Goal: Transaction & Acquisition: Purchase product/service

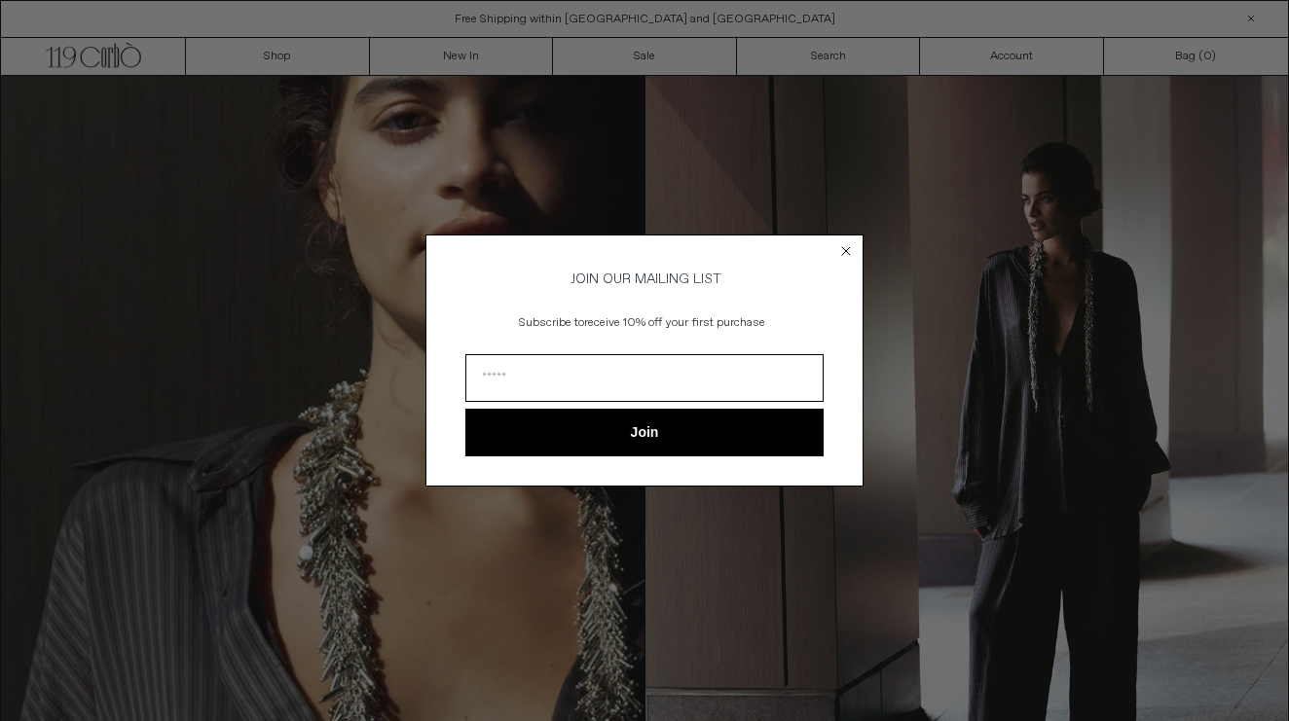
click at [844, 246] on circle "Close dialog" at bounding box center [846, 251] width 18 height 18
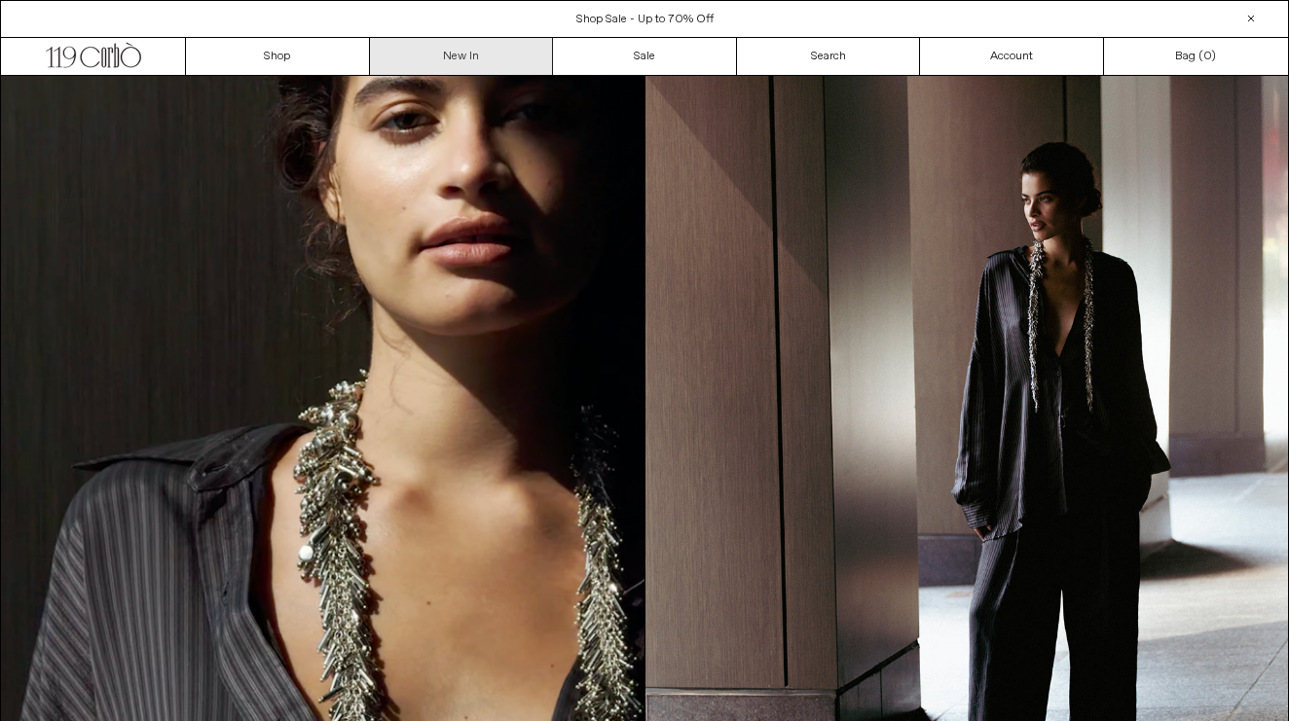
click at [461, 57] on link "New In" at bounding box center [462, 56] width 184 height 37
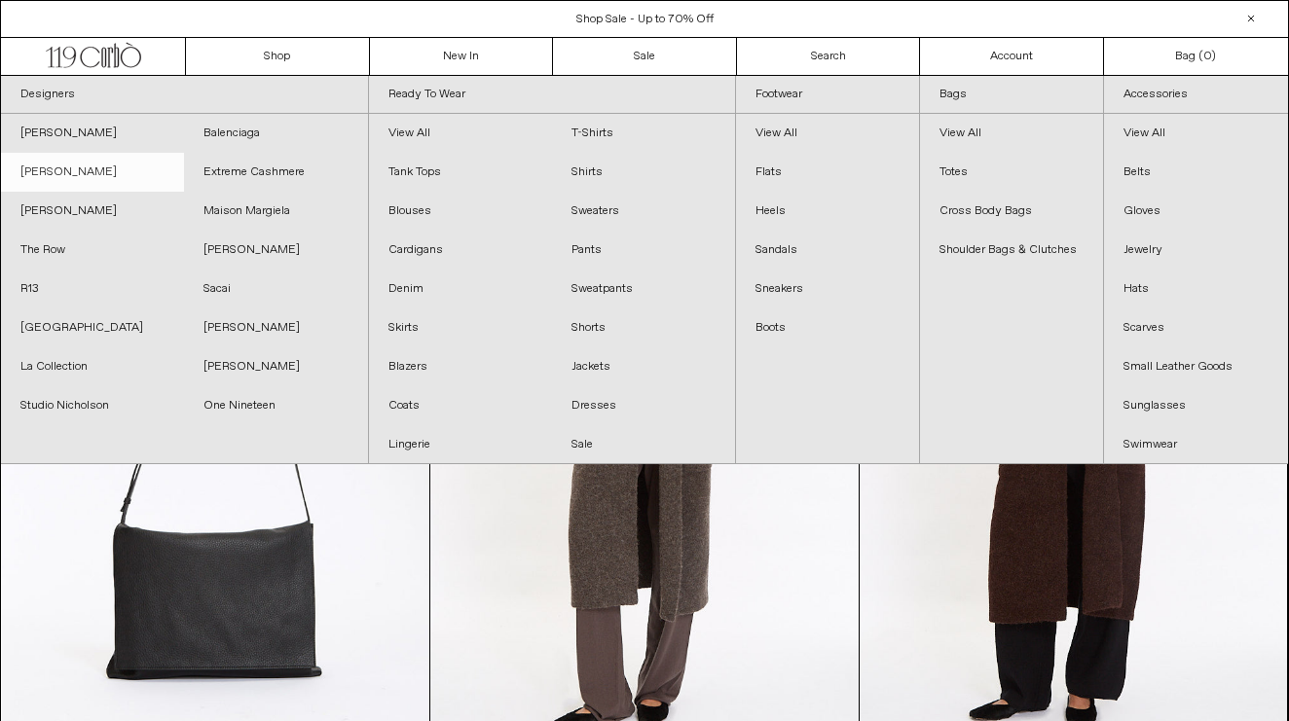
click at [65, 177] on link "[PERSON_NAME]" at bounding box center [92, 172] width 183 height 39
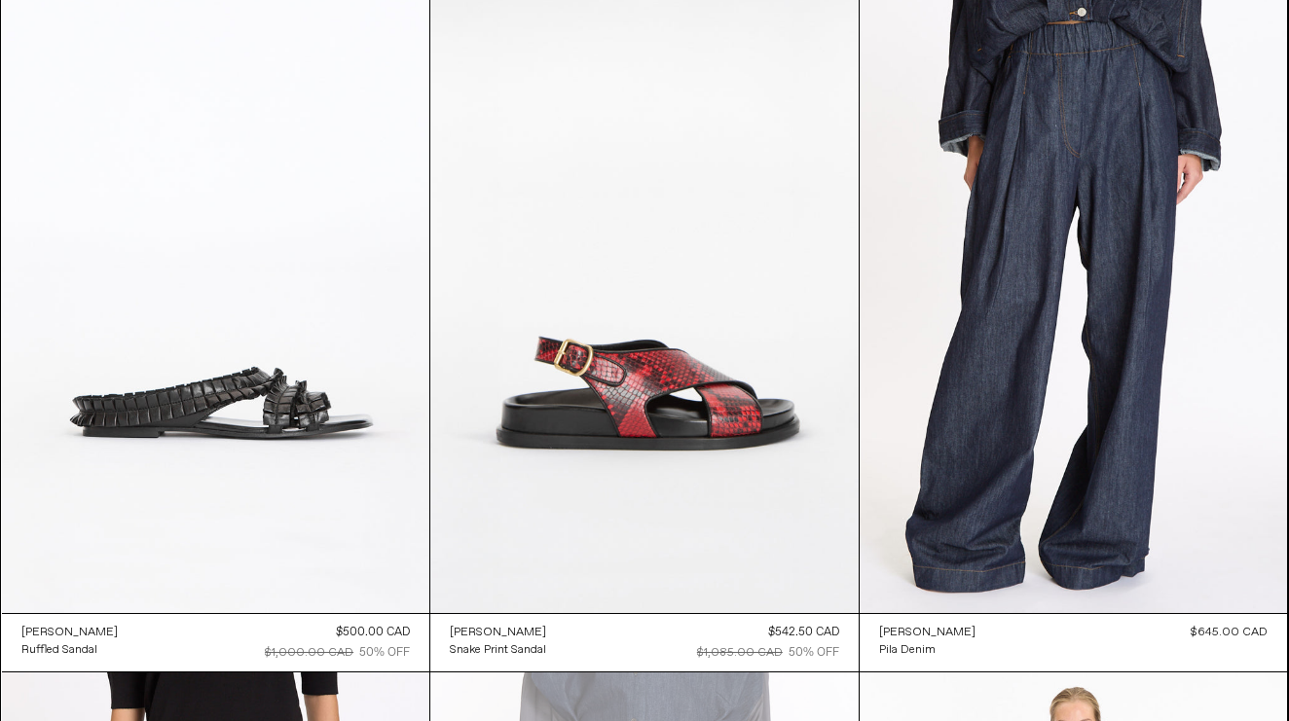
scroll to position [4339, 0]
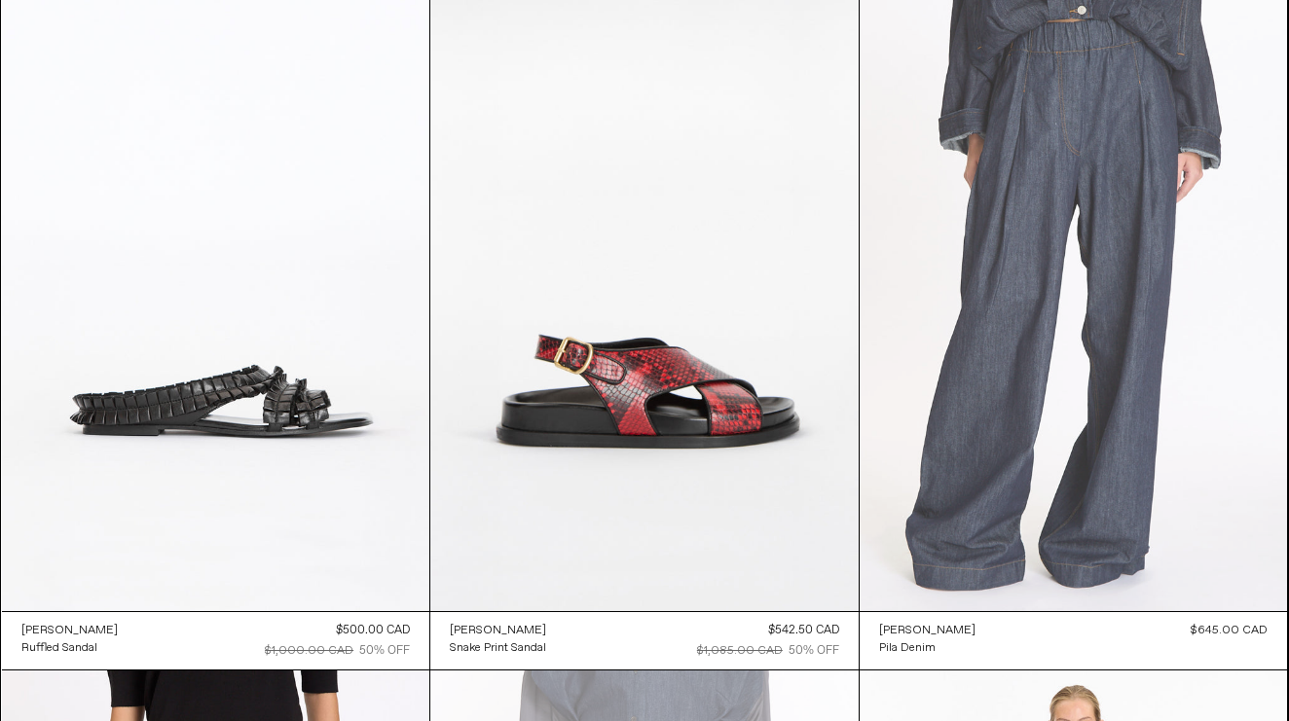
click at [1024, 170] on at bounding box center [1074, 291] width 428 height 642
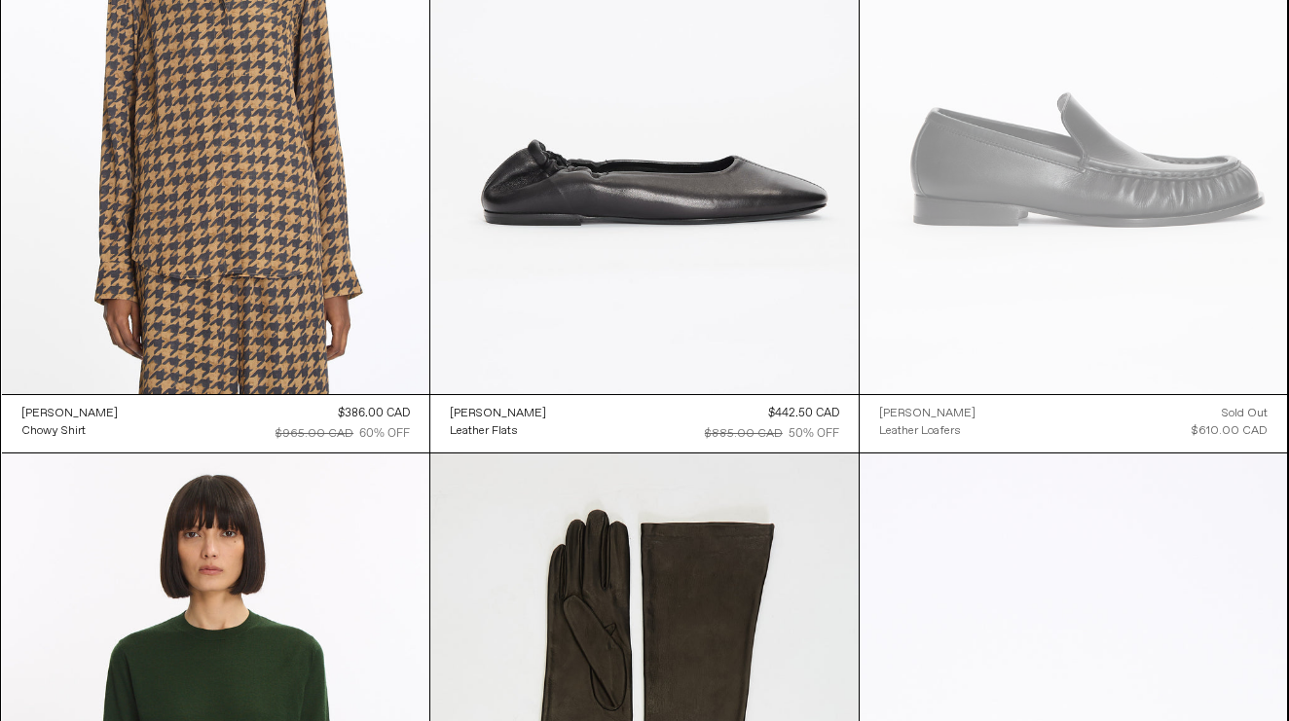
scroll to position [7963, 0]
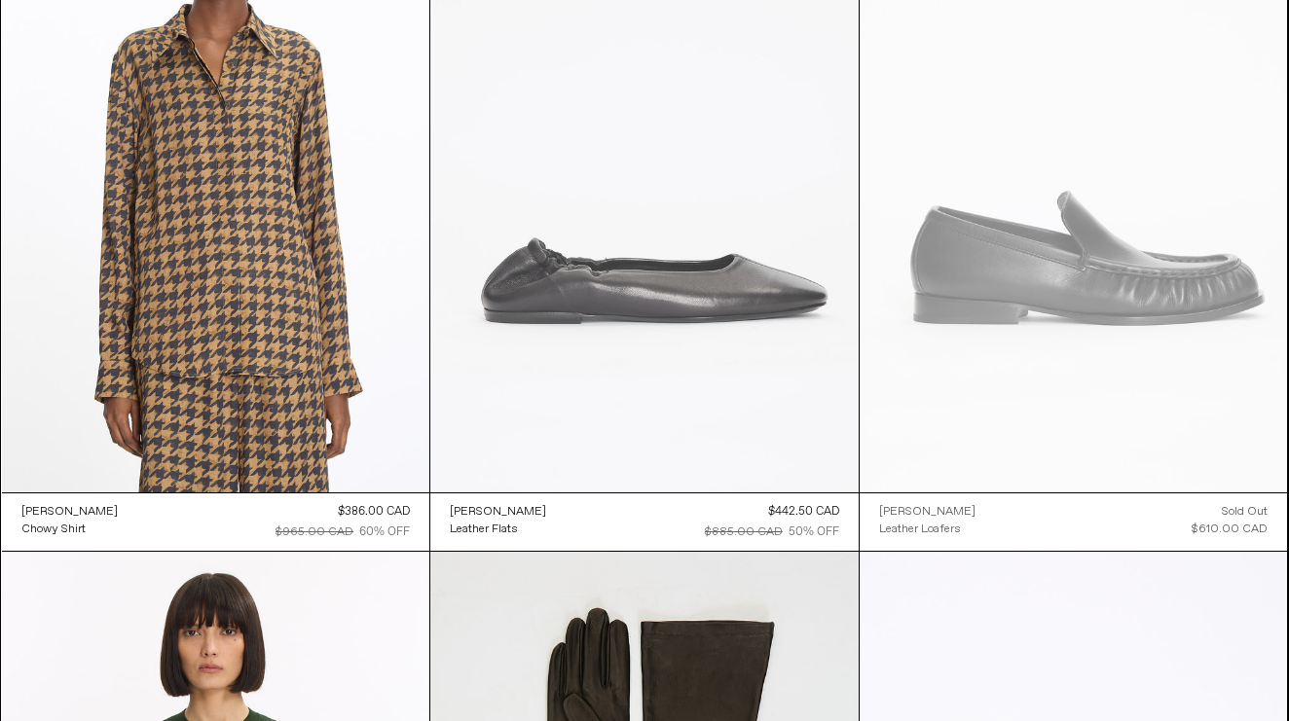
click at [647, 337] on at bounding box center [644, 171] width 428 height 643
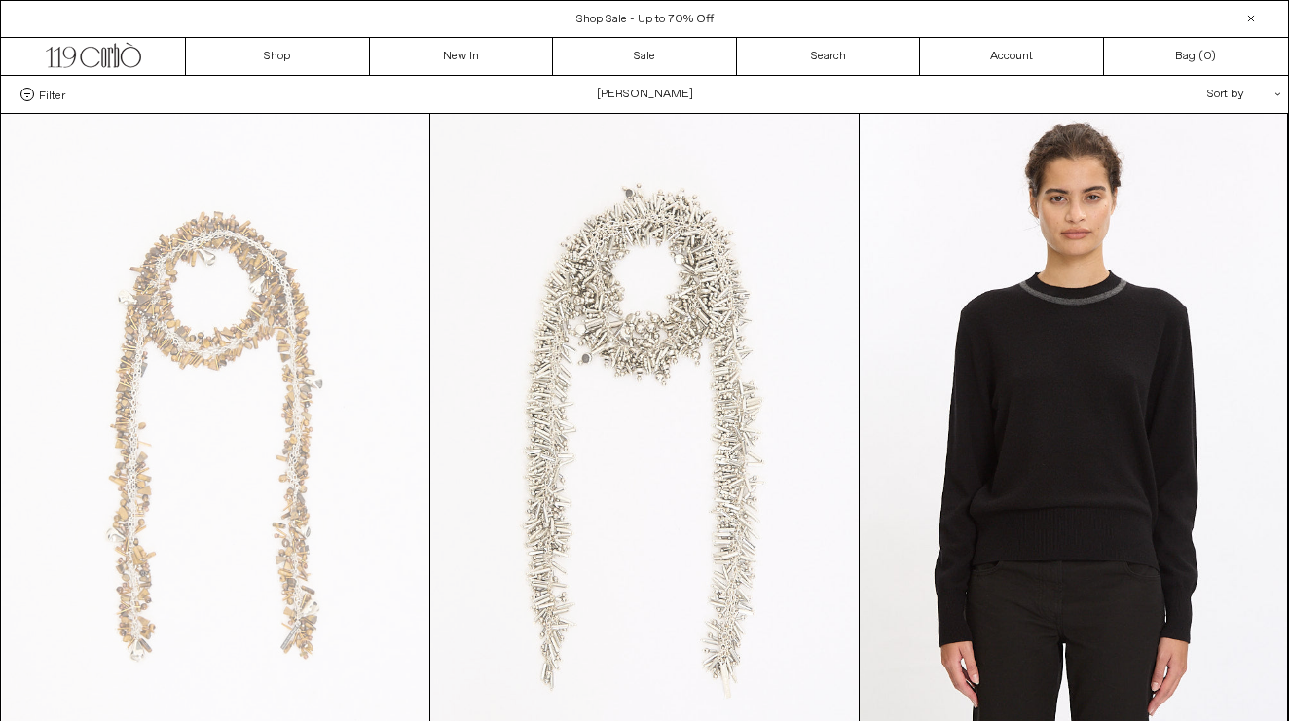
scroll to position [0, 0]
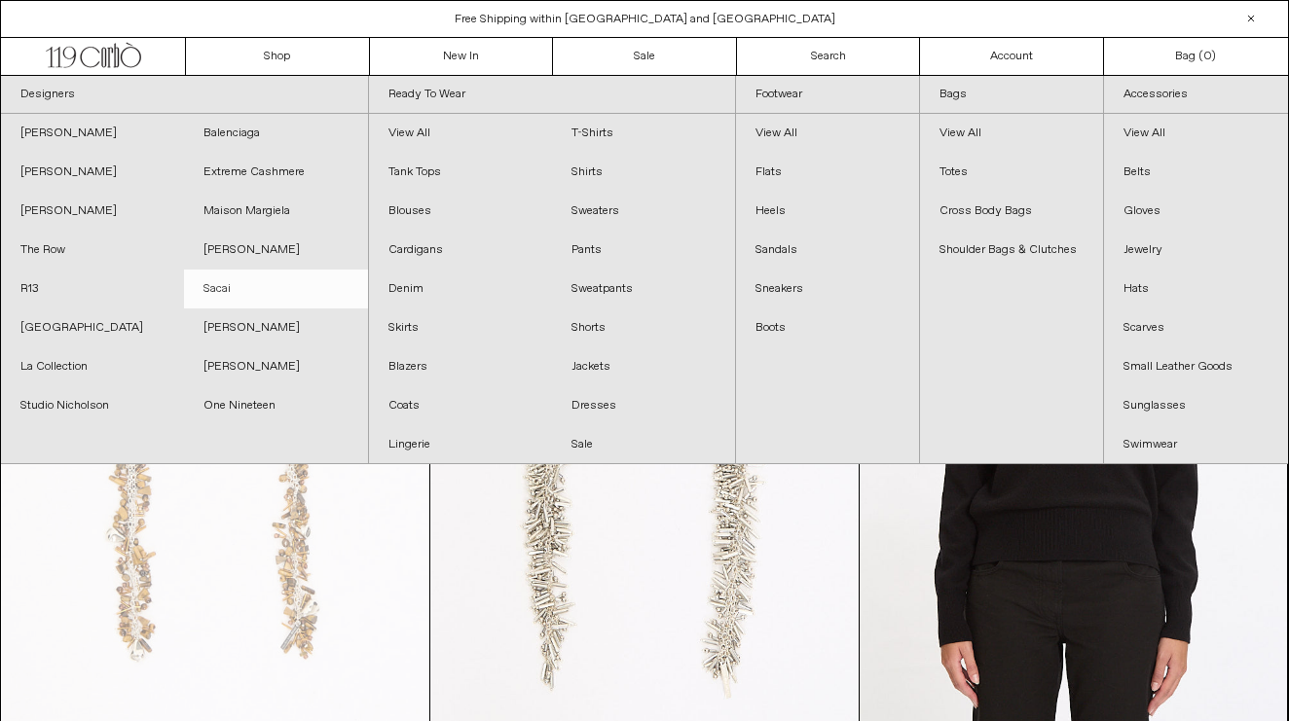
click at [220, 290] on link "Sacai" at bounding box center [275, 289] width 183 height 39
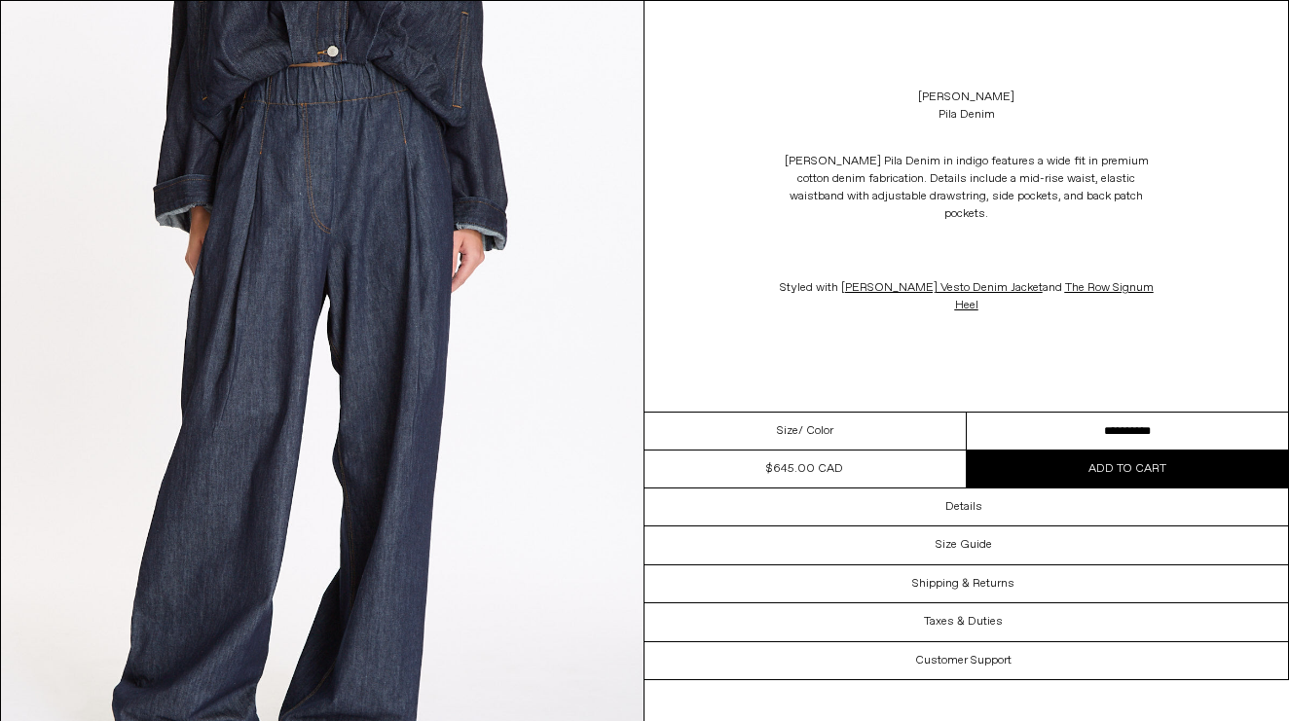
scroll to position [114, 0]
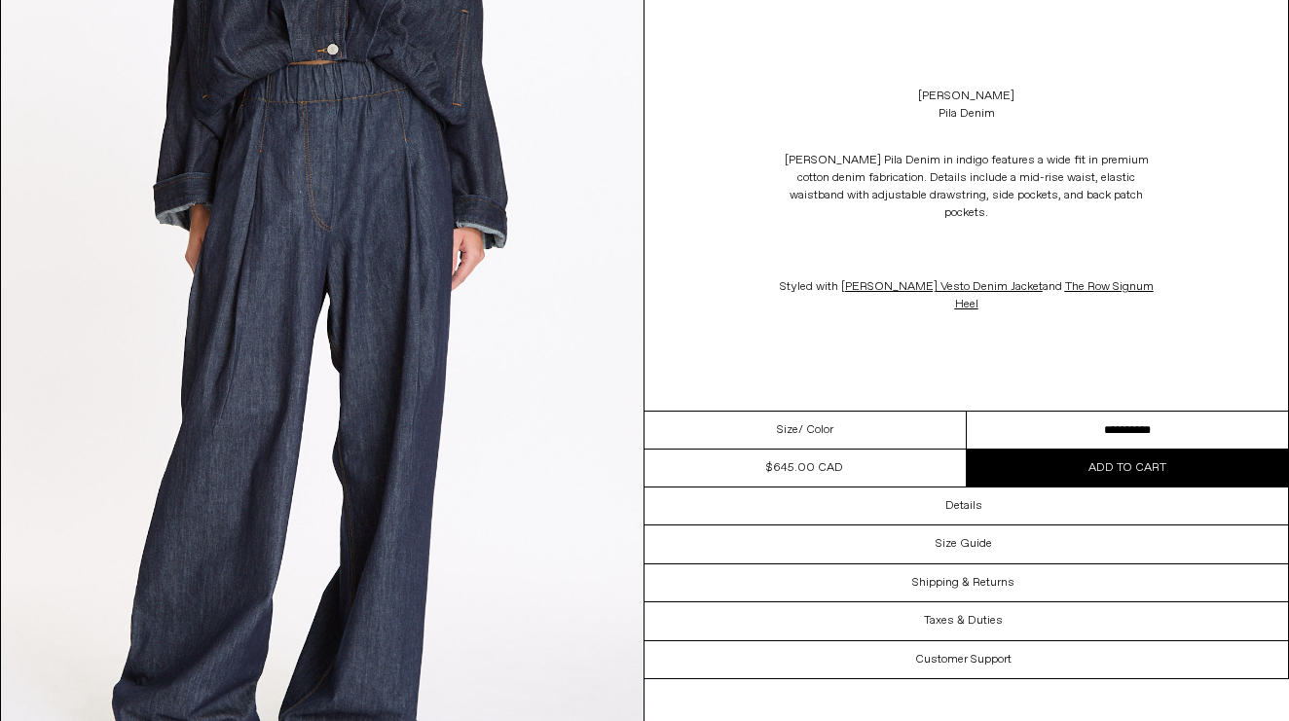
select select "**********"
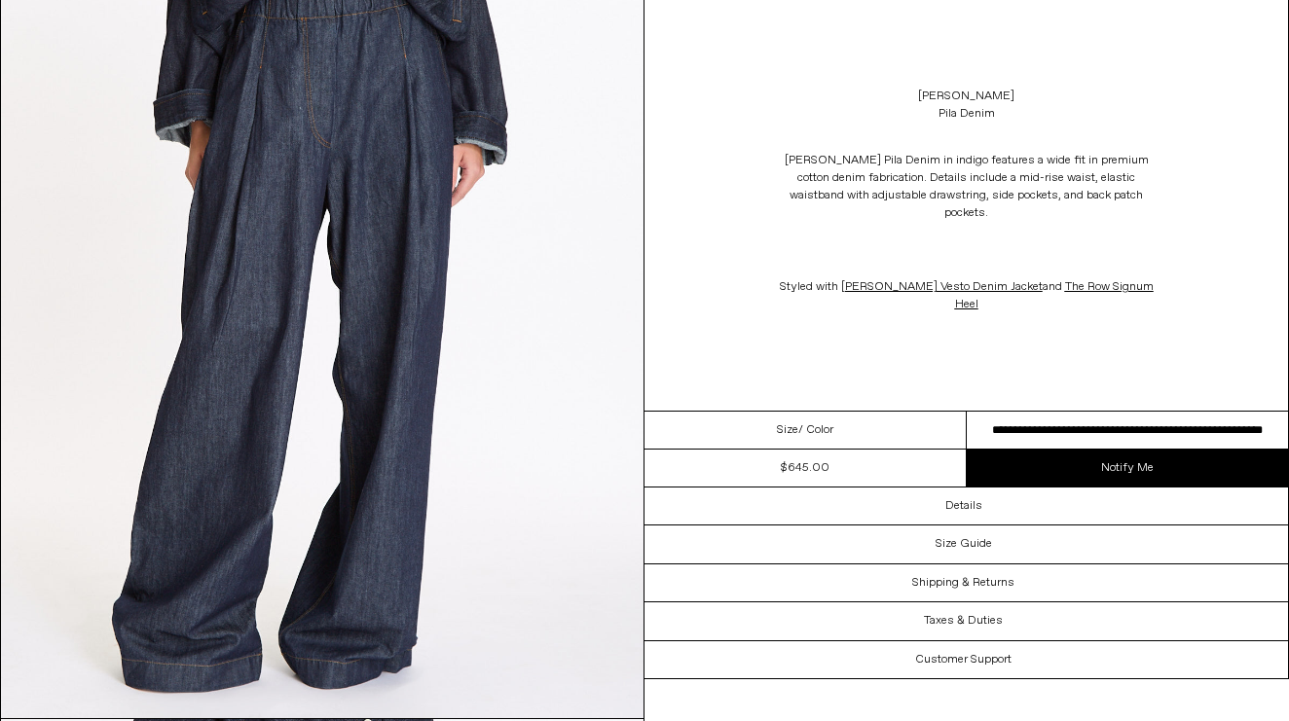
scroll to position [206, 0]
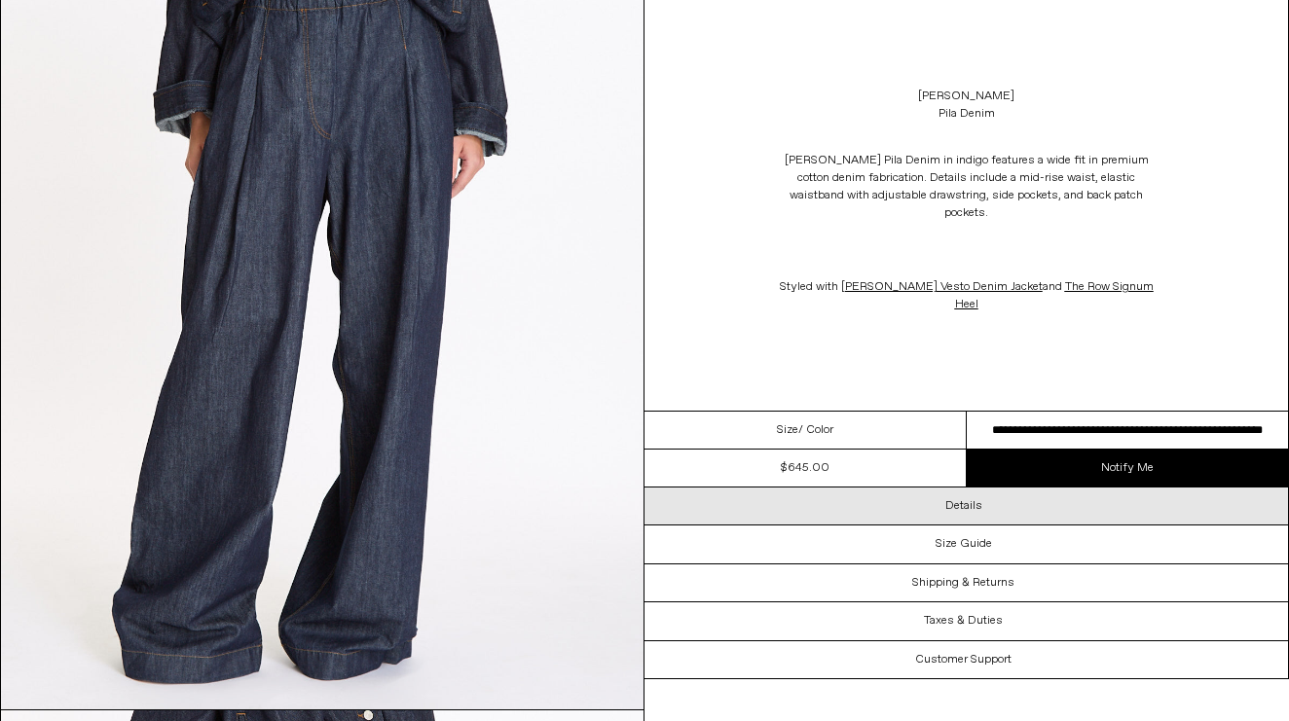
click at [958, 499] on h3 "Details" at bounding box center [963, 506] width 37 height 14
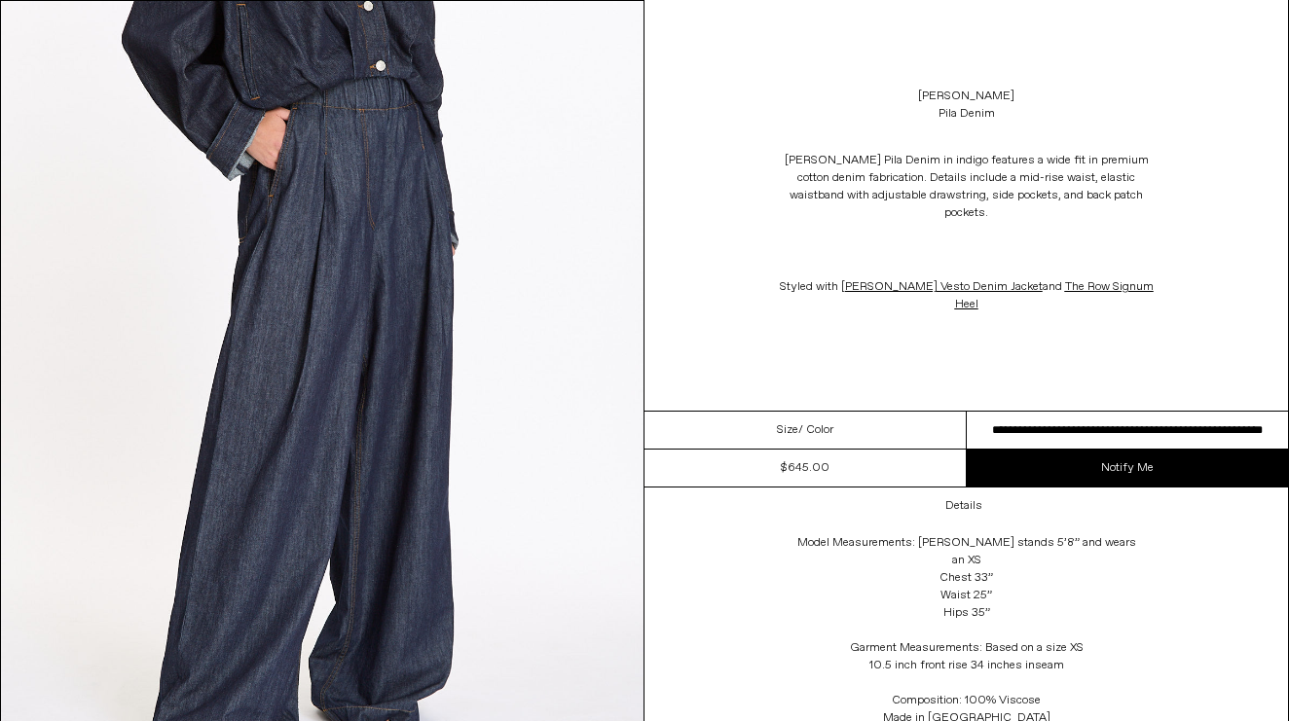
scroll to position [811, 0]
